Goal: Check status: Check status

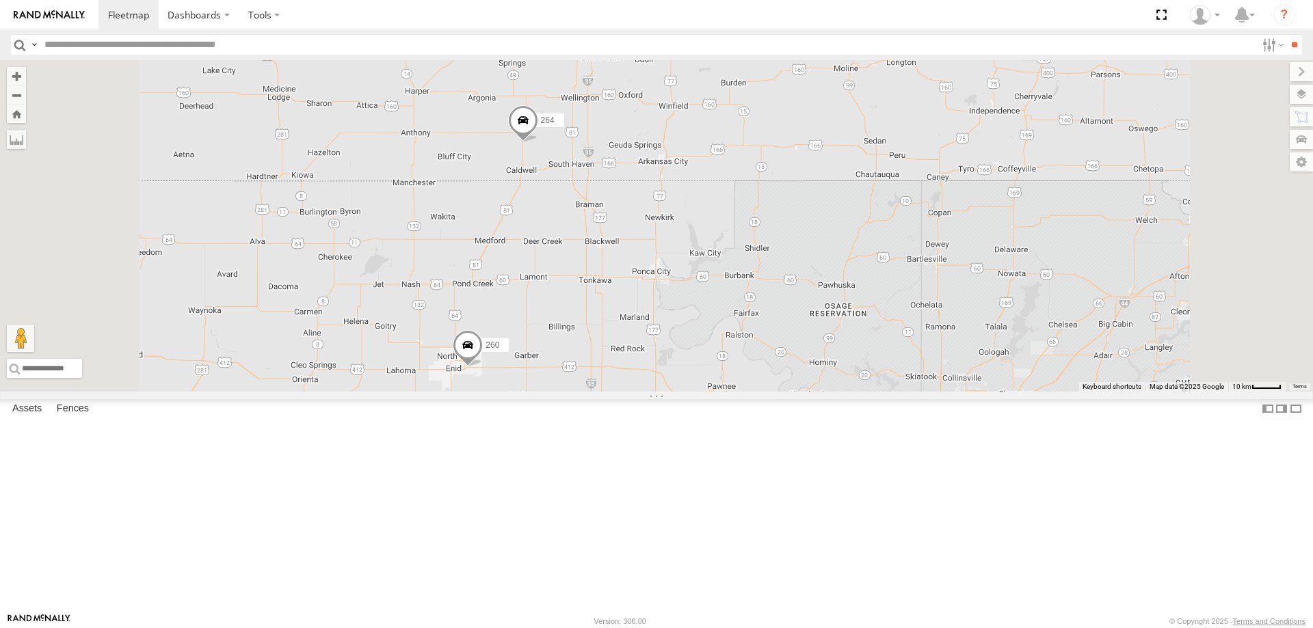
click at [538, 142] on span at bounding box center [523, 123] width 30 height 37
click at [721, 265] on div "246 270 232 264 266 260 3 264 All Assets [GEOGRAPHIC_DATA][PERSON_NAME][PERSON_…" at bounding box center [656, 226] width 1313 height 332
click at [974, 225] on div "246 270 232 264 266 260 3 264 All Assets [GEOGRAPHIC_DATA][PERSON_NAME][PERSON_…" at bounding box center [656, 226] width 1313 height 332
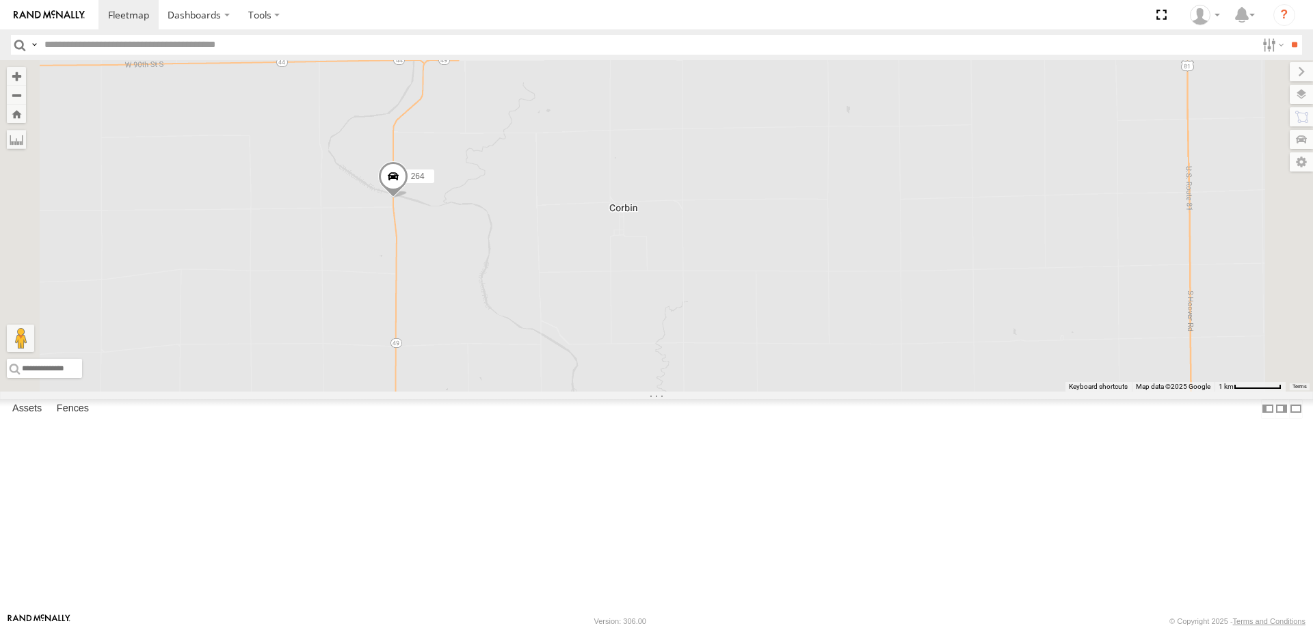
click at [408, 198] on span at bounding box center [393, 179] width 30 height 37
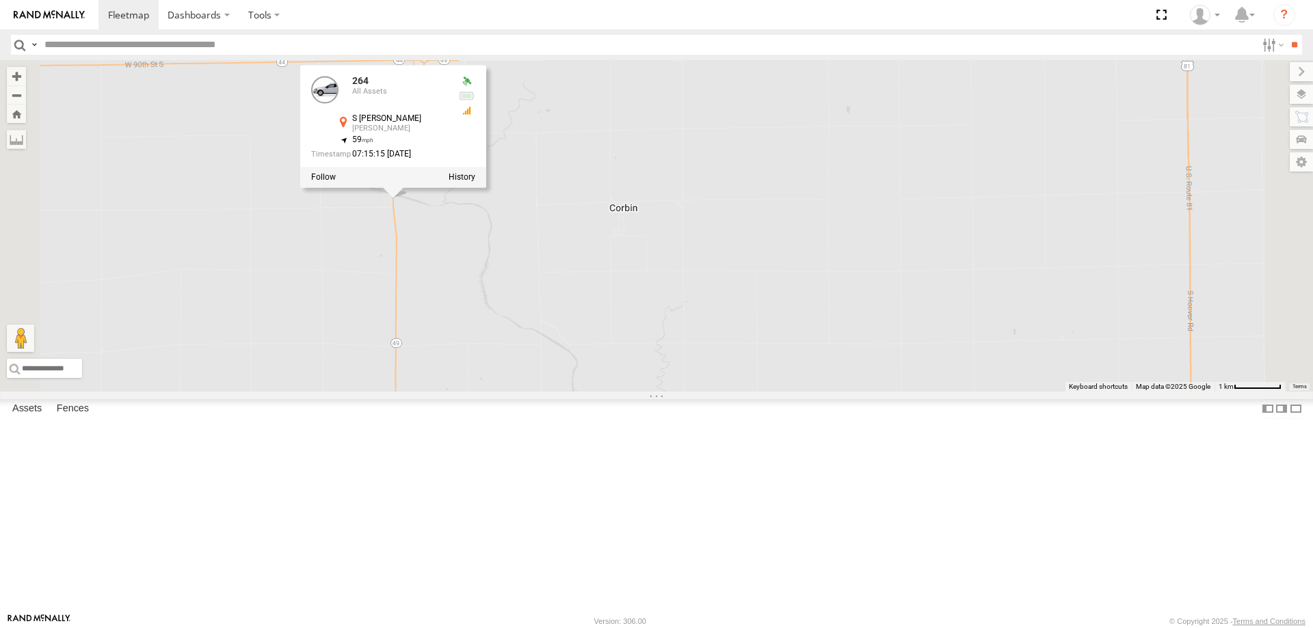
click at [781, 274] on div "246 270 232 264 266 260 264 All Assets [STREET_ADDRESS][PERSON_NAME][PERSON_NAM…" at bounding box center [656, 226] width 1313 height 332
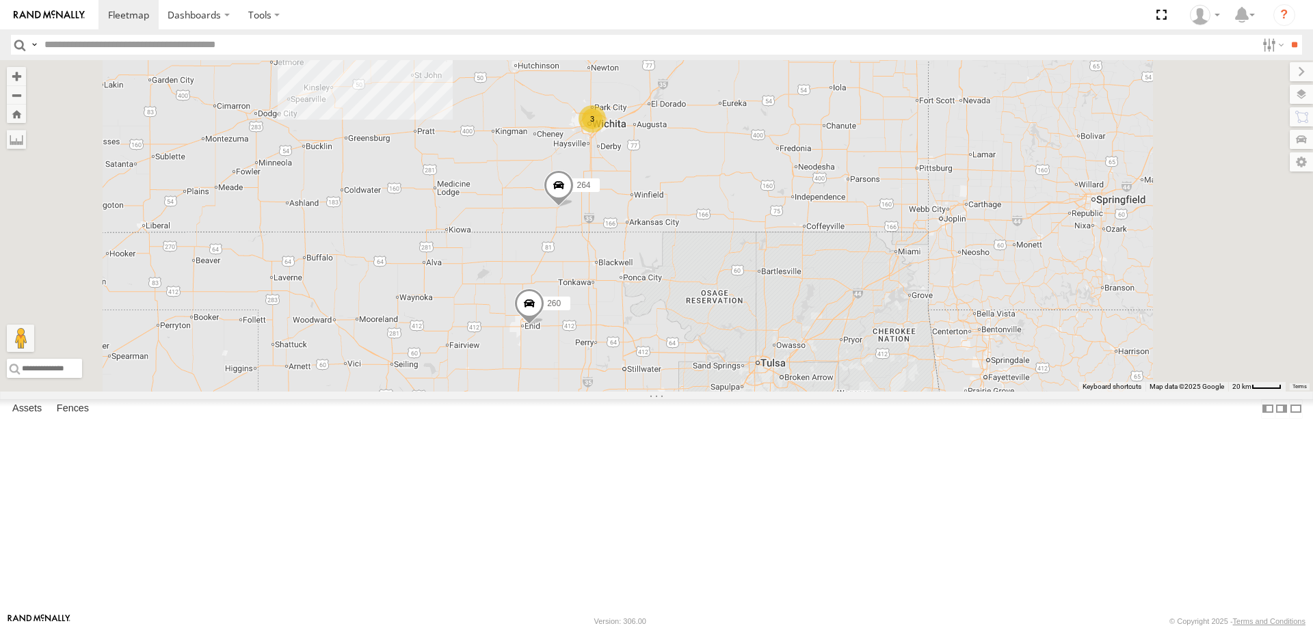
drag, startPoint x: 682, startPoint y: 452, endPoint x: 684, endPoint y: 367, distance: 84.8
click at [684, 382] on div "246 270 232 264 266 260 3 3" at bounding box center [656, 226] width 1313 height 332
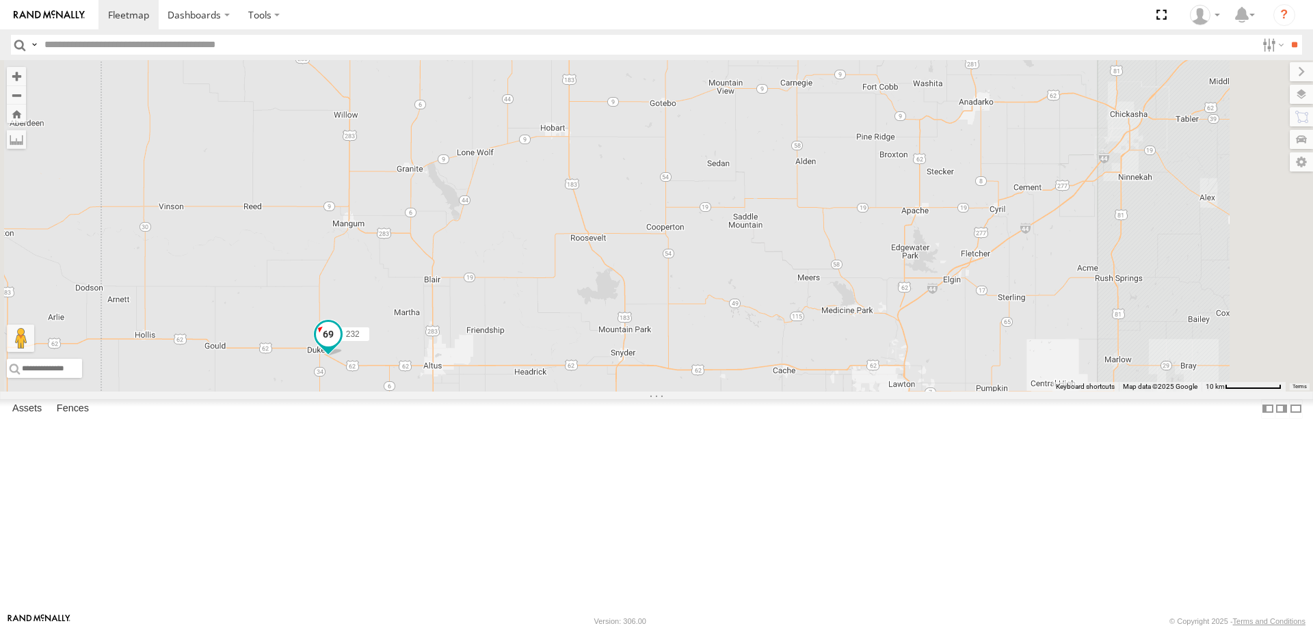
click at [340, 347] on span at bounding box center [328, 334] width 25 height 25
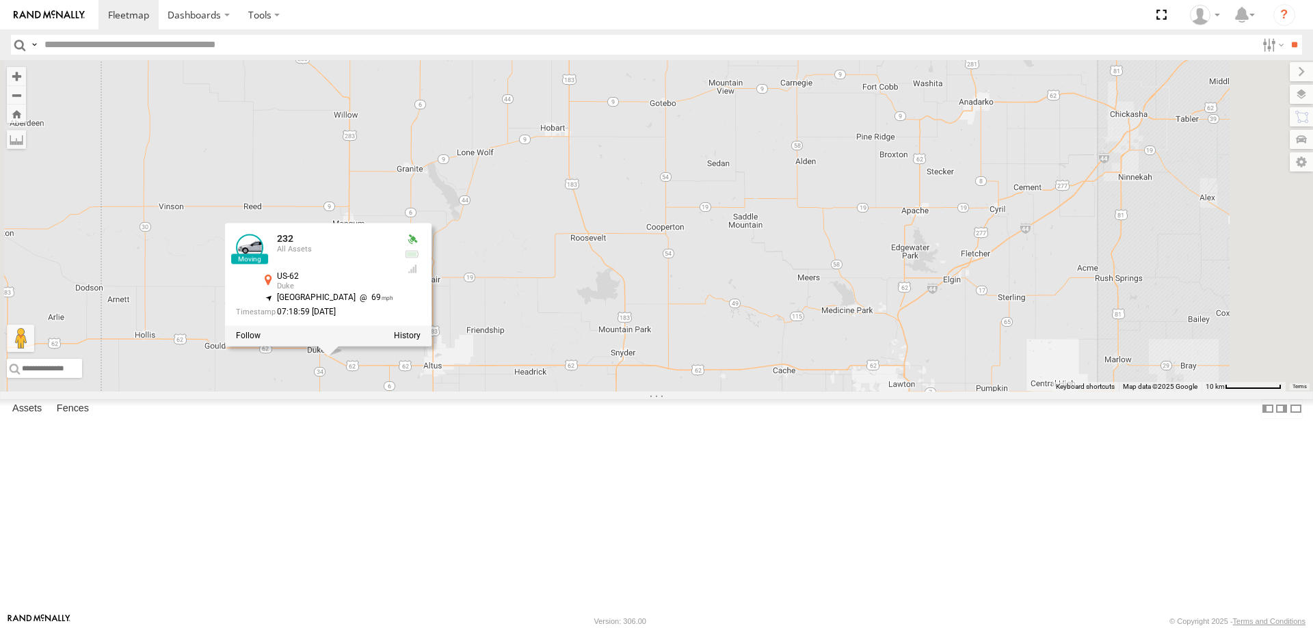
click at [637, 392] on div "246 270 232 264 266 260 232 All Assets US-62 Duke 34.65358 , -99.54479 North We…" at bounding box center [656, 226] width 1313 height 332
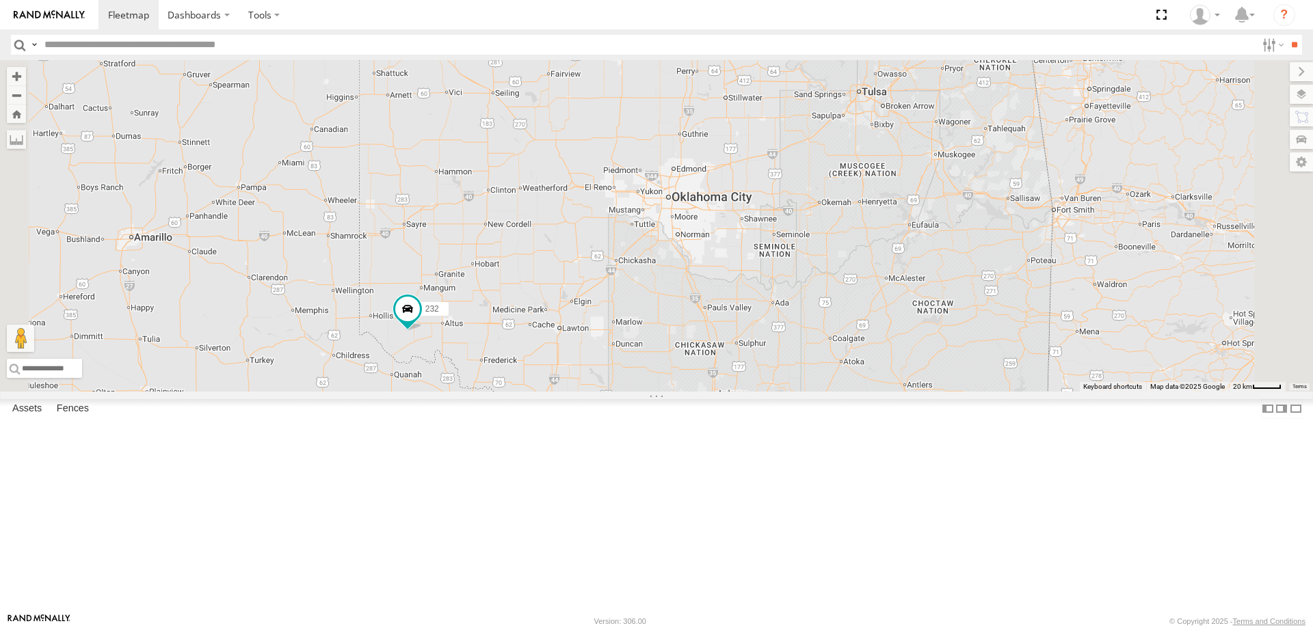
click at [0, 0] on div "All Assets" at bounding box center [0, 0] width 0 height 0
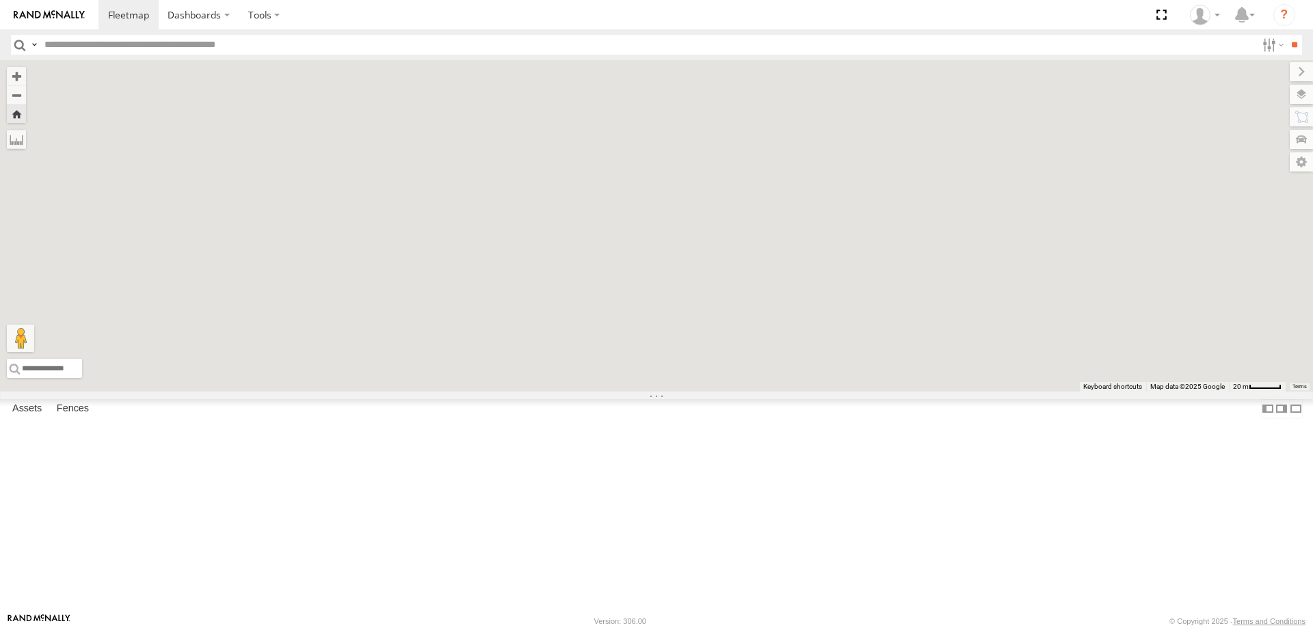
click at [0, 0] on div "All Assets" at bounding box center [0, 0] width 0 height 0
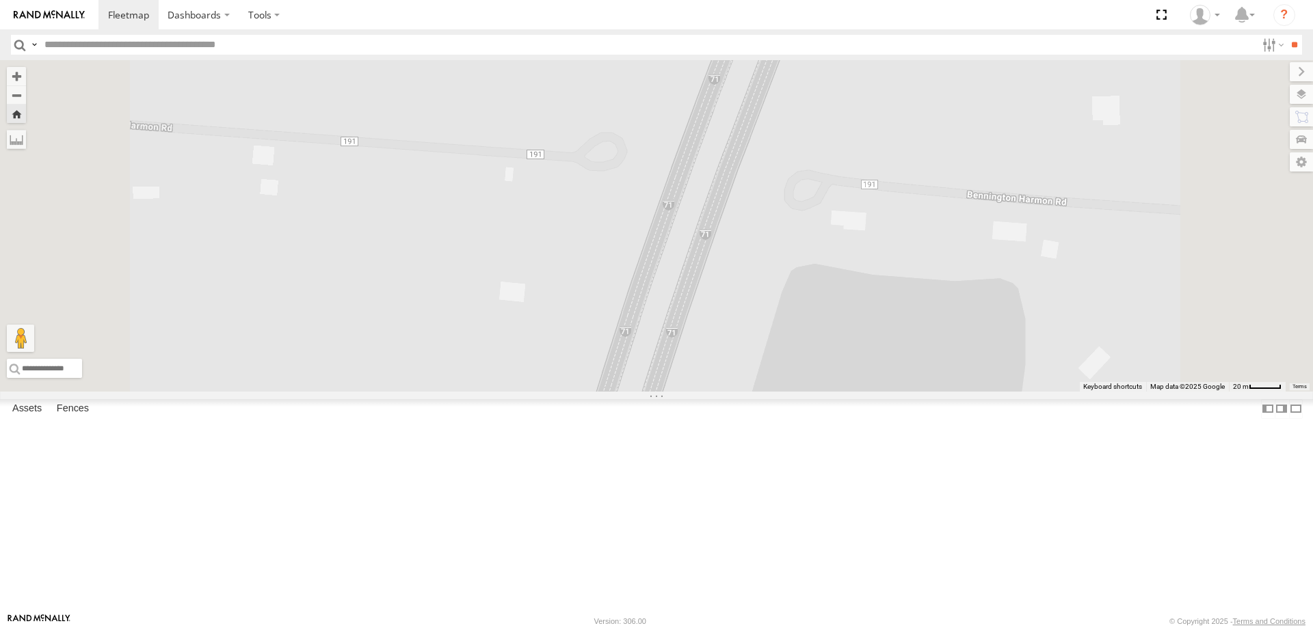
click at [0, 0] on span at bounding box center [0, 0] width 0 height 0
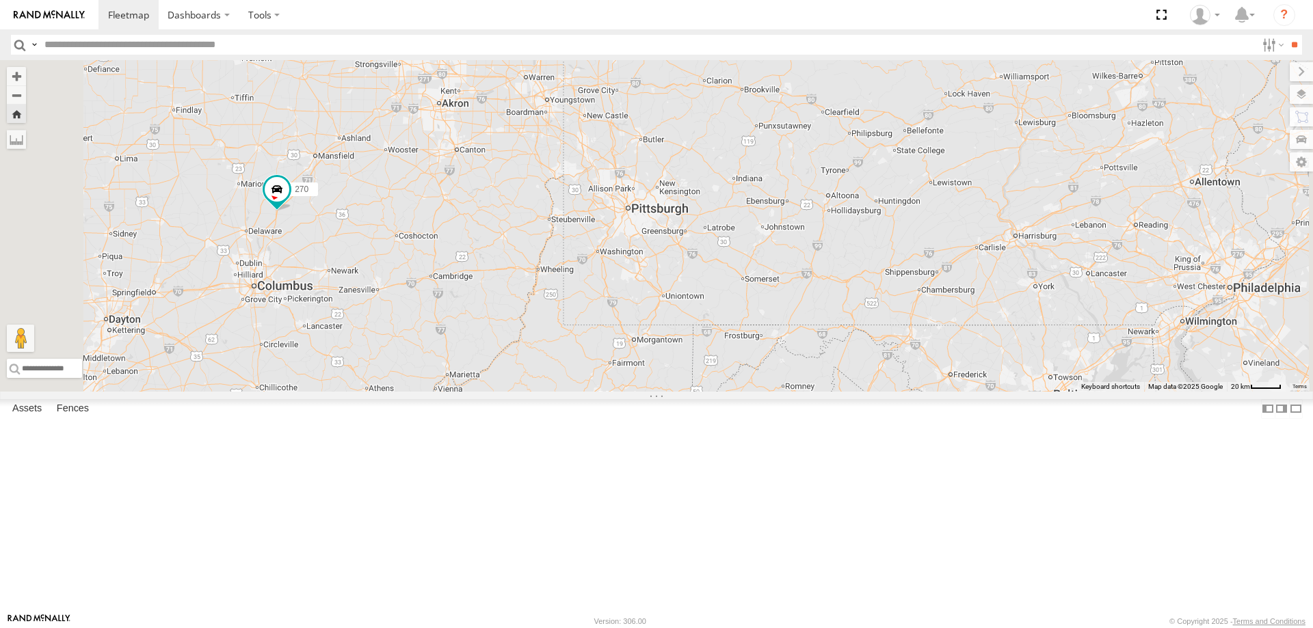
click at [0, 0] on div "296" at bounding box center [0, 0] width 0 height 0
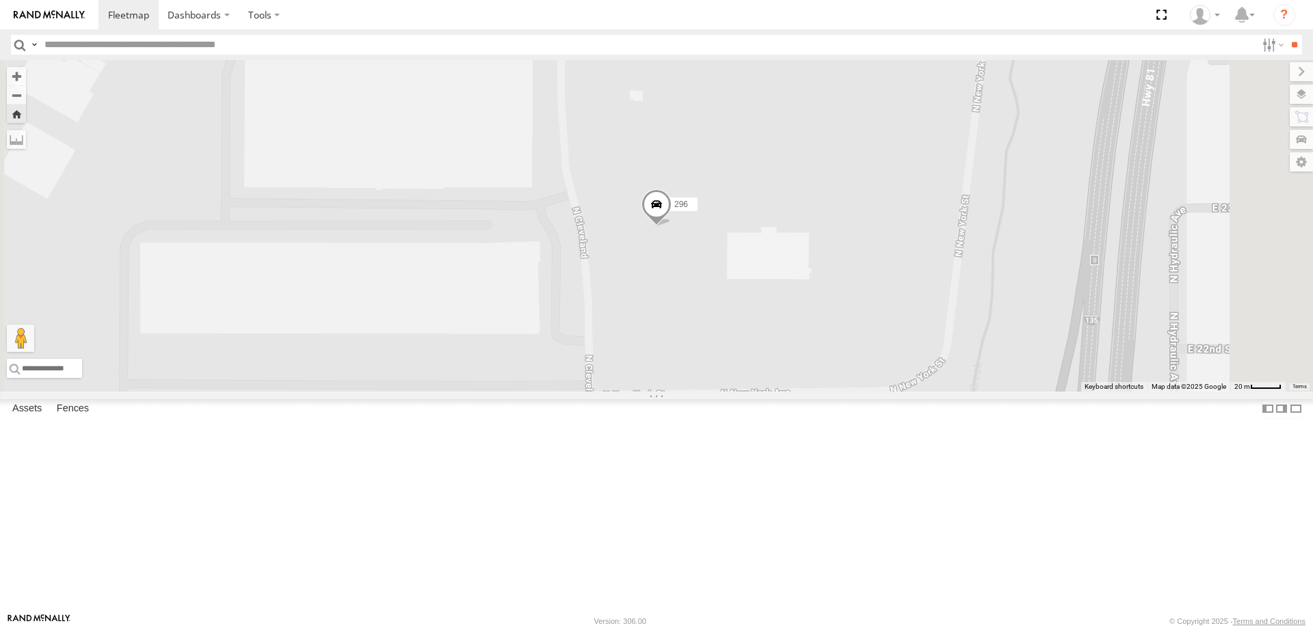
click at [671, 226] on span at bounding box center [656, 207] width 30 height 37
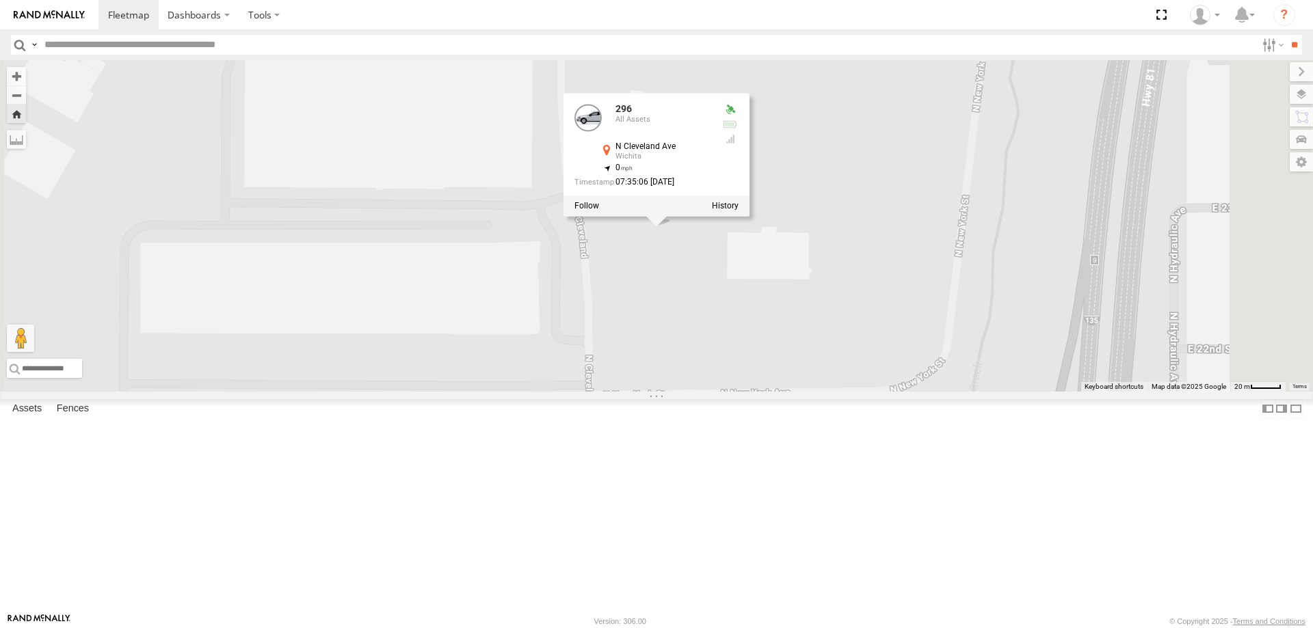
click at [832, 375] on div "296 [STREET_ADDRESS] , -97.32139 0 07:35:06 [DATE]" at bounding box center [656, 226] width 1313 height 332
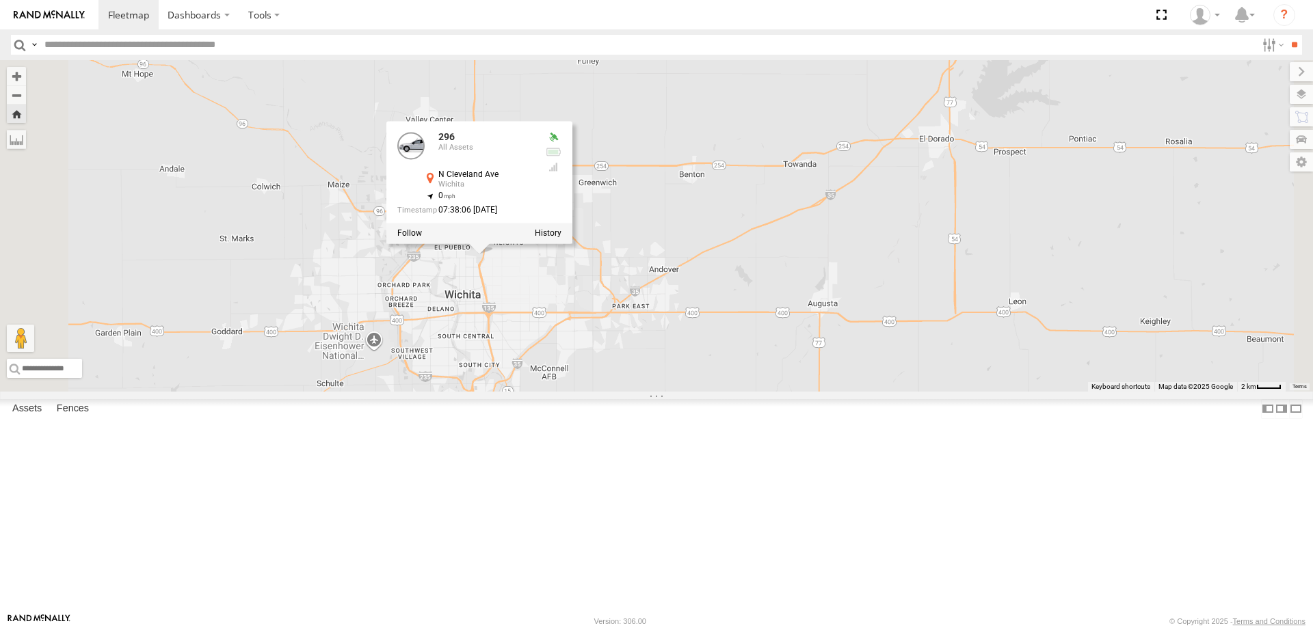
click at [462, 366] on div "296 [STREET_ADDRESS] , -97.32139 0 07:38:06 [DATE]" at bounding box center [656, 226] width 1313 height 332
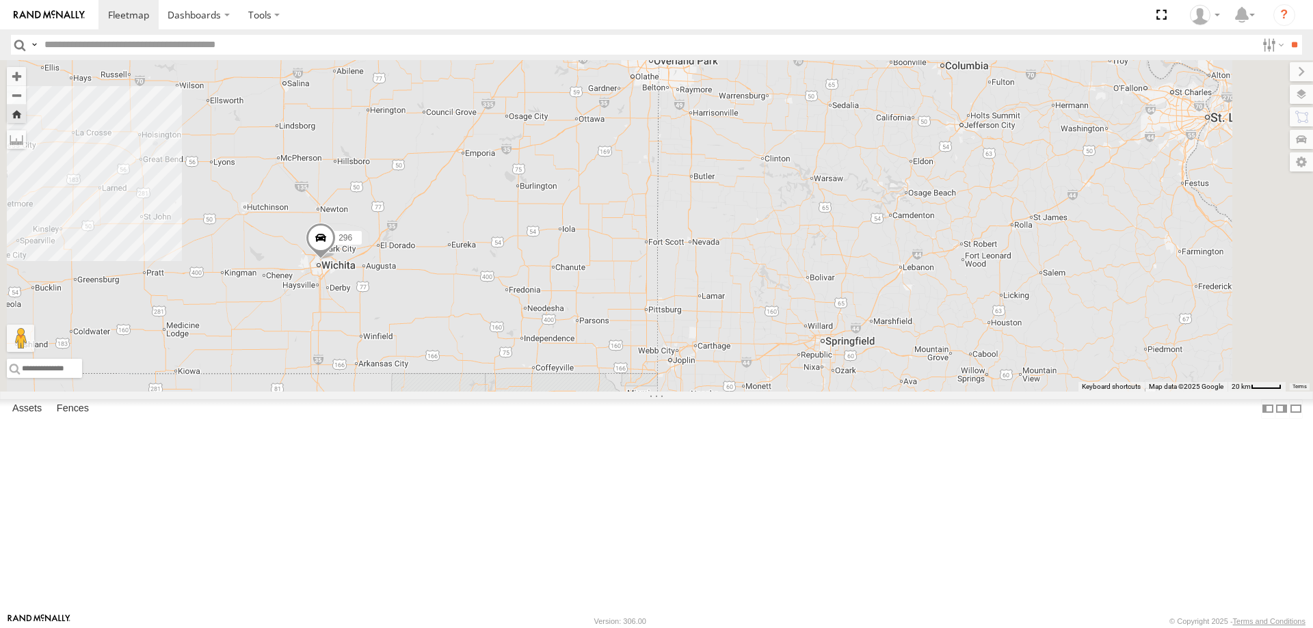
drag, startPoint x: 554, startPoint y: 410, endPoint x: 742, endPoint y: 399, distance: 189.1
click at [704, 392] on div "296" at bounding box center [656, 226] width 1313 height 332
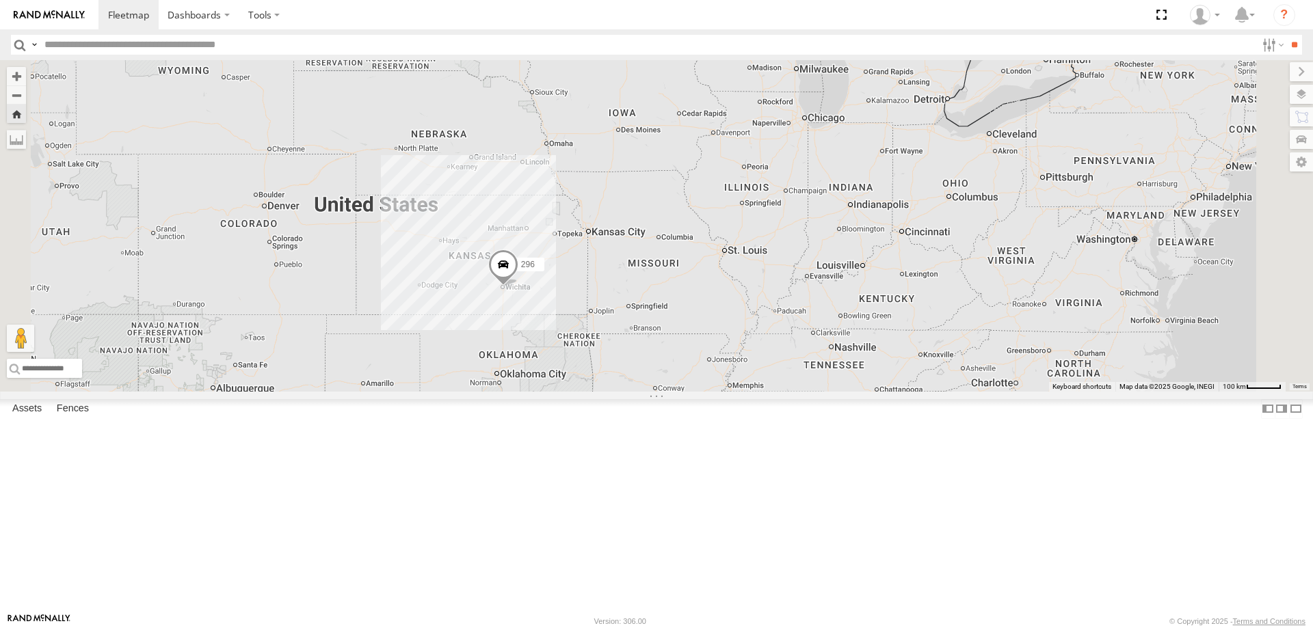
click at [24, 7] on link at bounding box center [49, 14] width 98 height 29
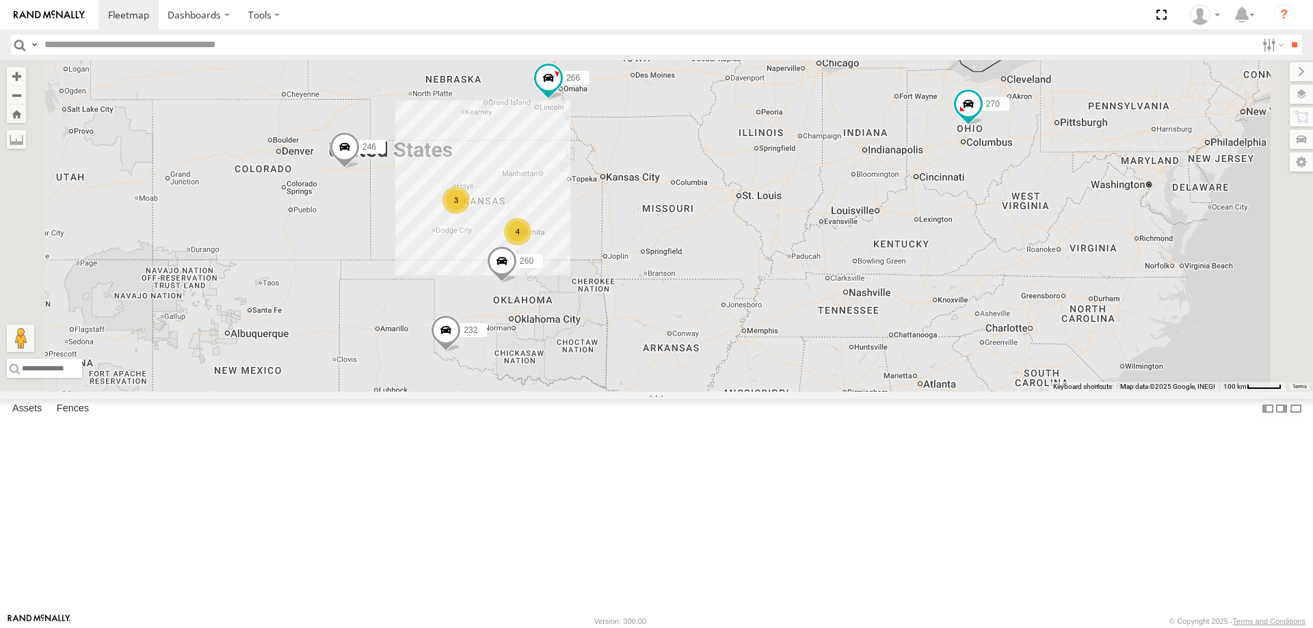
click at [360, 169] on span at bounding box center [345, 150] width 30 height 37
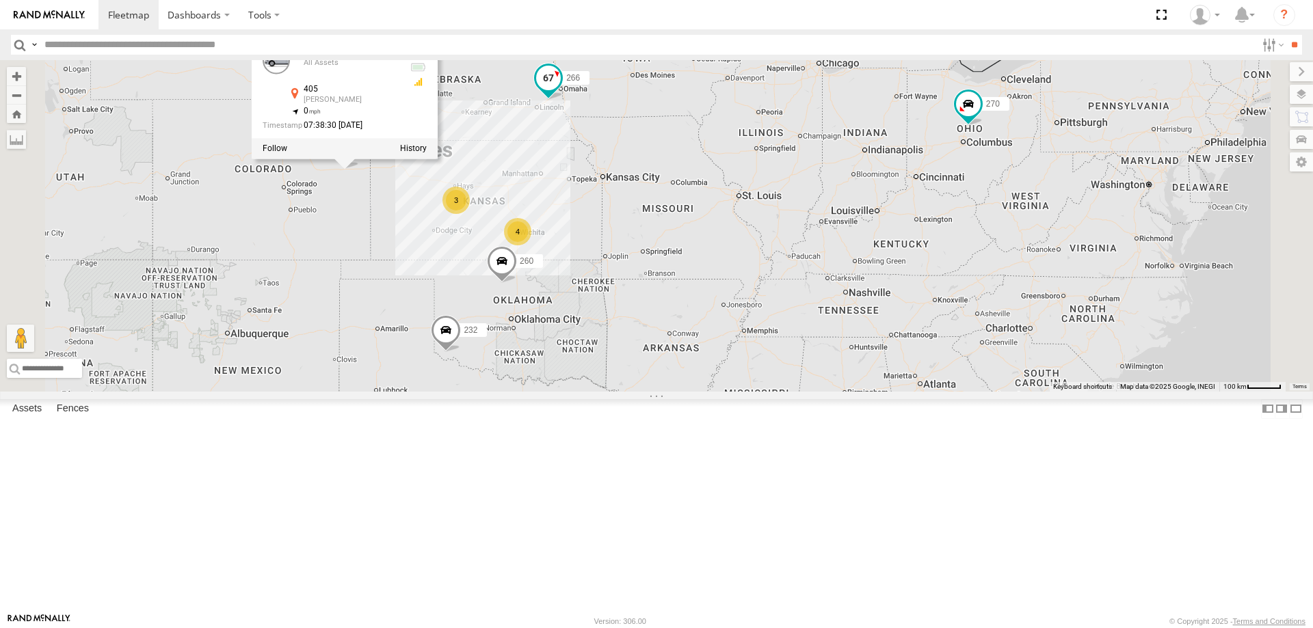
click at [561, 90] on span at bounding box center [548, 78] width 25 height 25
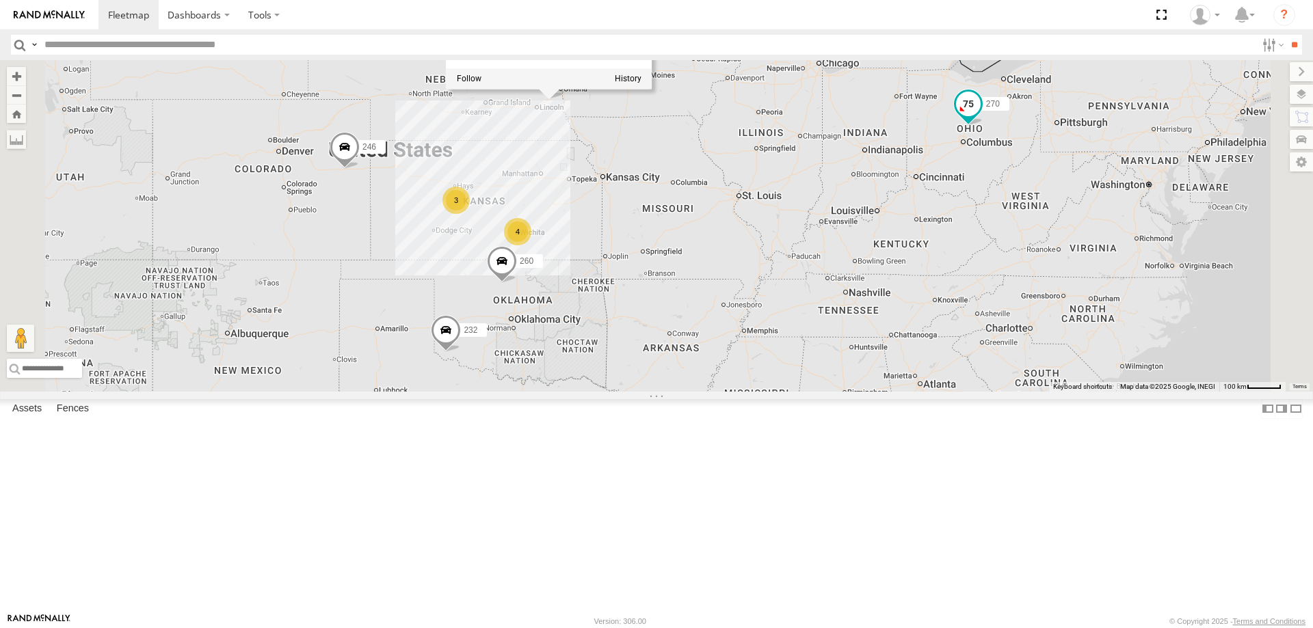
click at [980, 116] on span at bounding box center [968, 104] width 25 height 25
